Goal: Task Accomplishment & Management: Manage account settings

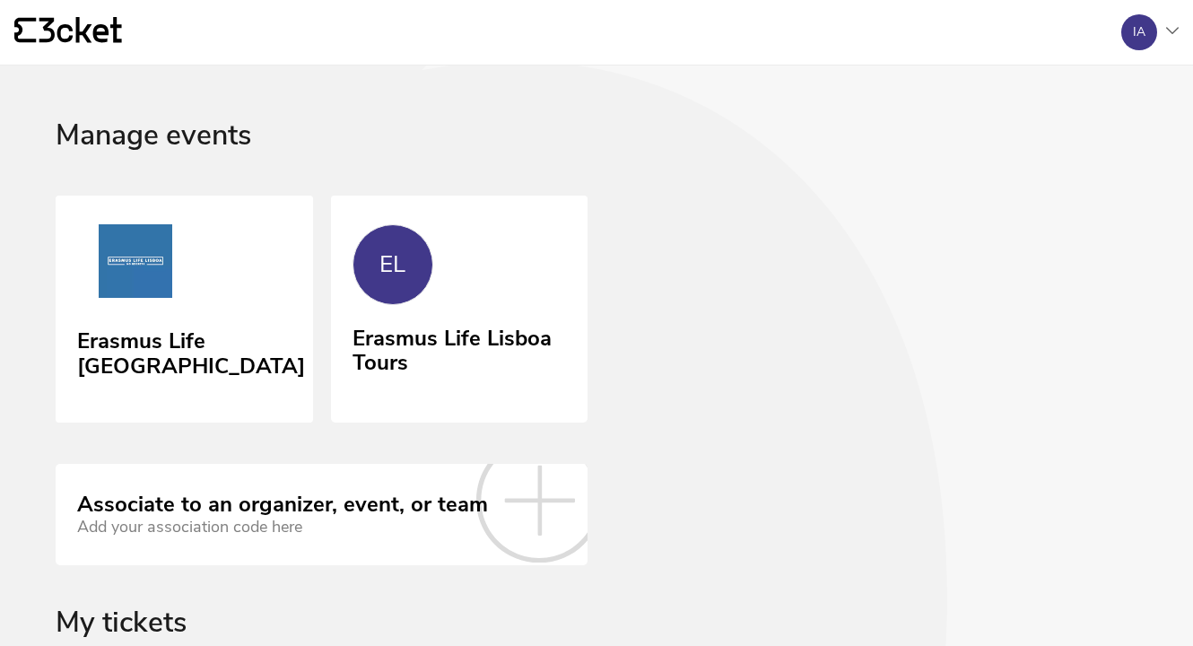
click at [1159, 34] on div "IA" at bounding box center [1143, 32] width 72 height 36
click at [1077, 172] on div "Logout" at bounding box center [1090, 173] width 163 height 43
click at [1150, 31] on div "IA" at bounding box center [1140, 32] width 36 height 36
click at [1084, 158] on div "Logout" at bounding box center [1090, 173] width 163 height 43
click at [1174, 31] on icon at bounding box center [1172, 30] width 13 height 7
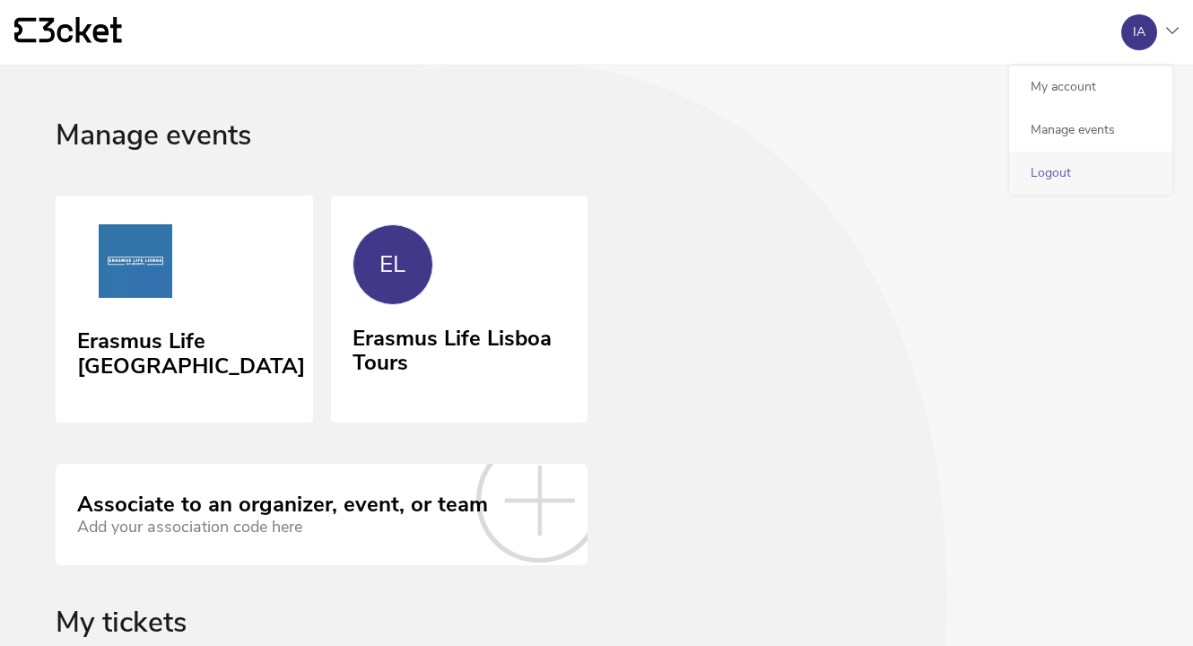
click at [1091, 161] on div "Logout" at bounding box center [1090, 173] width 163 height 43
click at [1094, 207] on div "Erasmus Life Lisboa EL Erasmus Life Lisboa Tours" at bounding box center [597, 310] width 1082 height 228
click at [1148, 24] on div "IA" at bounding box center [1140, 32] width 36 height 36
click at [1094, 26] on div "{' '}" at bounding box center [560, 32] width 1093 height 31
click at [1148, 19] on div "IA" at bounding box center [1140, 32] width 36 height 36
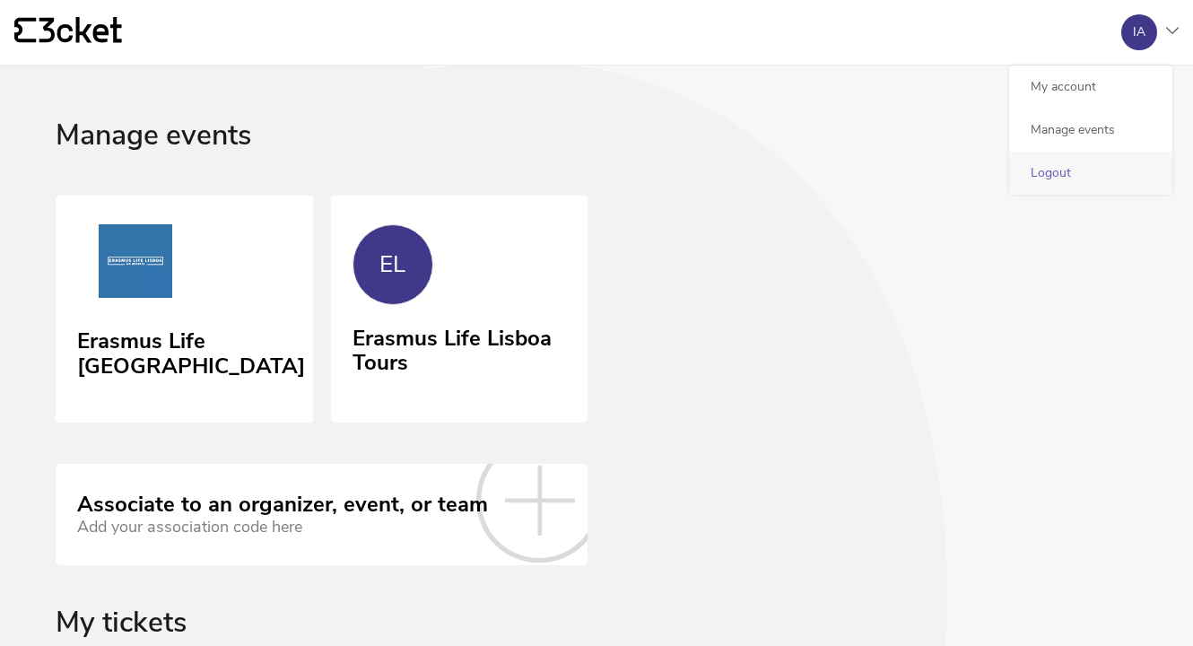
click at [1088, 182] on div "Logout" at bounding box center [1090, 173] width 163 height 43
click at [1142, 34] on div "IA" at bounding box center [1139, 32] width 13 height 14
click at [1061, 171] on link "Logout" at bounding box center [1051, 172] width 40 height 17
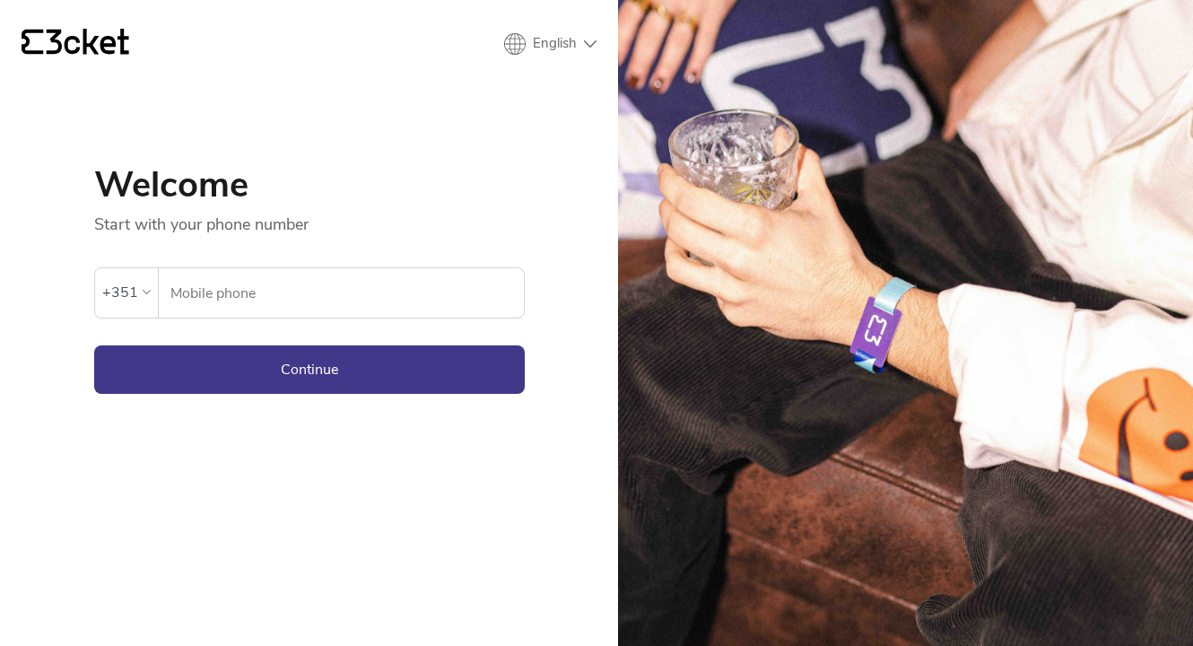
click at [340, 301] on input "Mobile phone" at bounding box center [347, 292] width 354 height 49
type input "933238617"
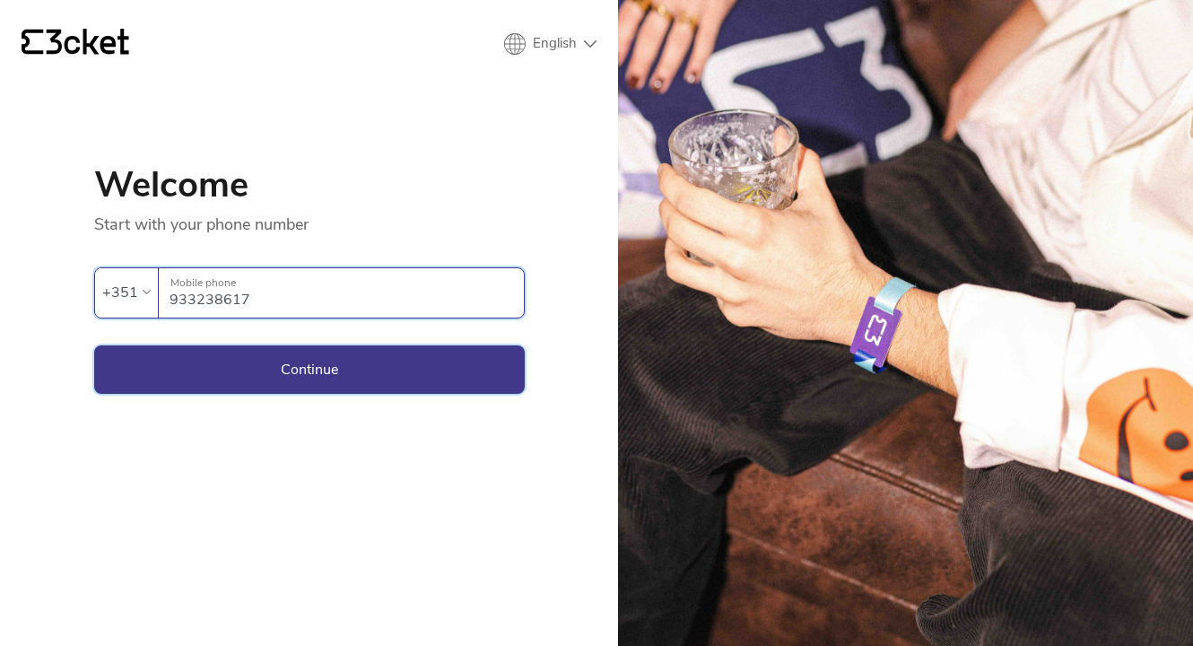
click at [337, 365] on button "Continue" at bounding box center [309, 369] width 431 height 48
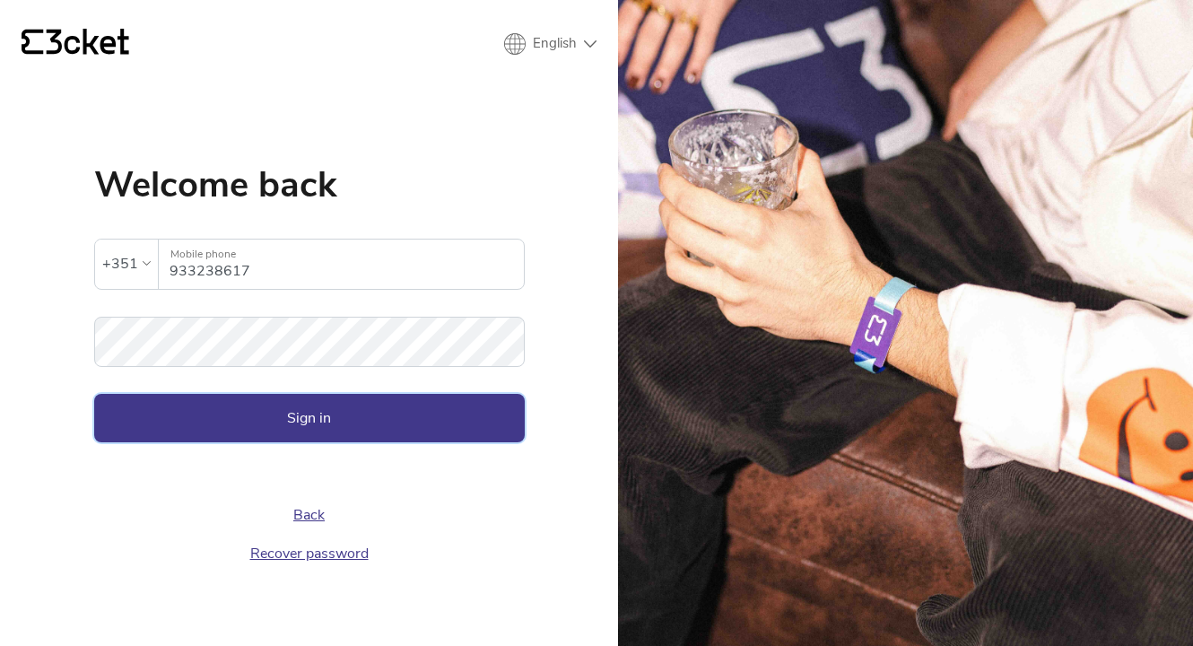
click at [292, 439] on button "Sign in" at bounding box center [309, 418] width 431 height 48
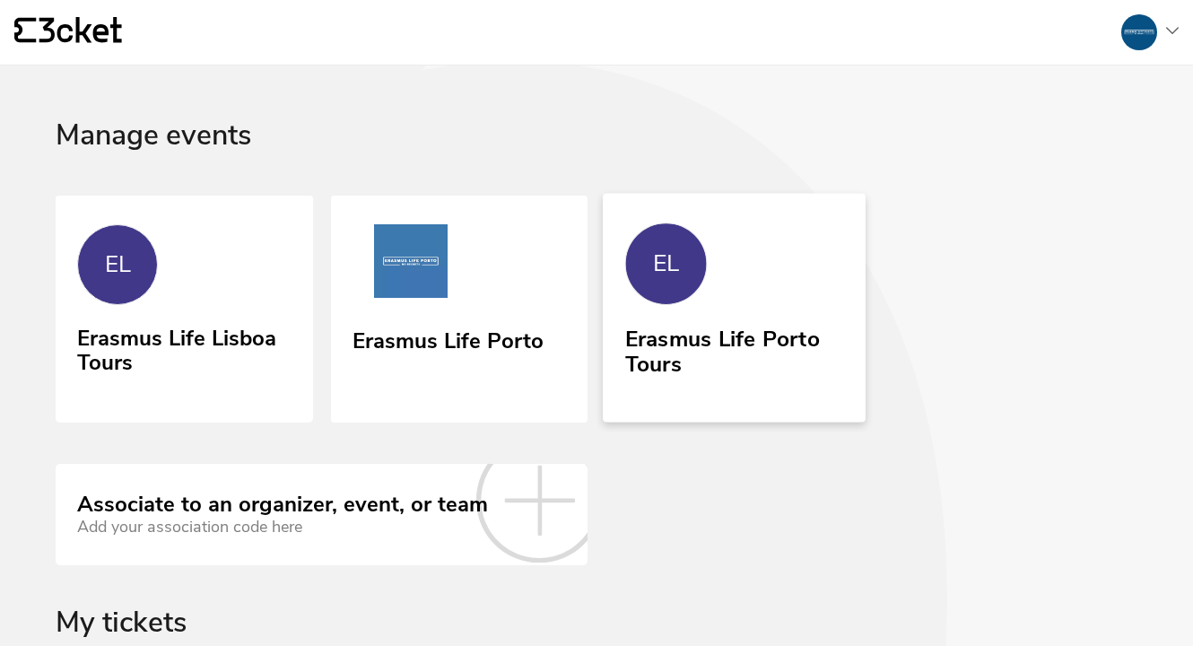
click at [636, 342] on div "Erasmus Life Porto Tours" at bounding box center [734, 347] width 218 height 57
